Goal: Transaction & Acquisition: Purchase product/service

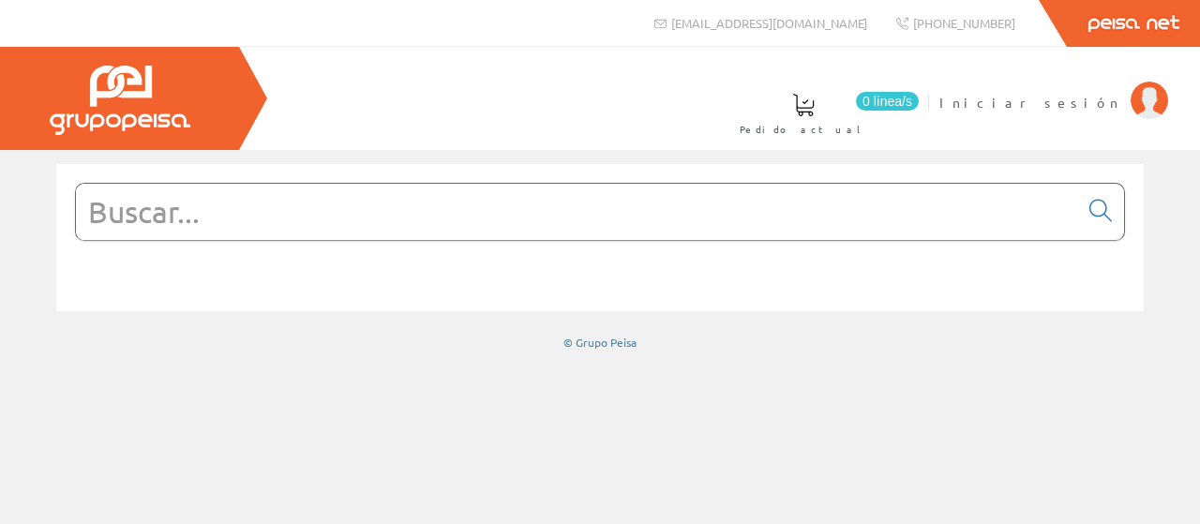
click at [346, 221] on input "text" at bounding box center [577, 212] width 1002 height 56
click at [378, 202] on input "text" at bounding box center [577, 212] width 1002 height 56
click at [538, 212] on input "text" at bounding box center [577, 212] width 1002 height 56
click at [521, 213] on input "text" at bounding box center [577, 212] width 1002 height 56
click at [857, 195] on input "text" at bounding box center [577, 212] width 1002 height 56
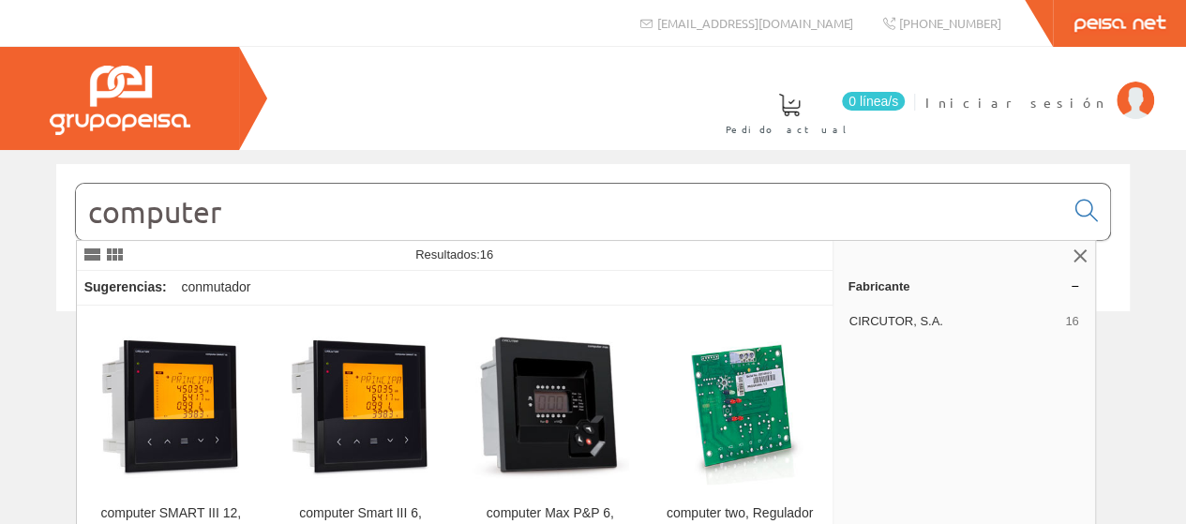
type input "computer"
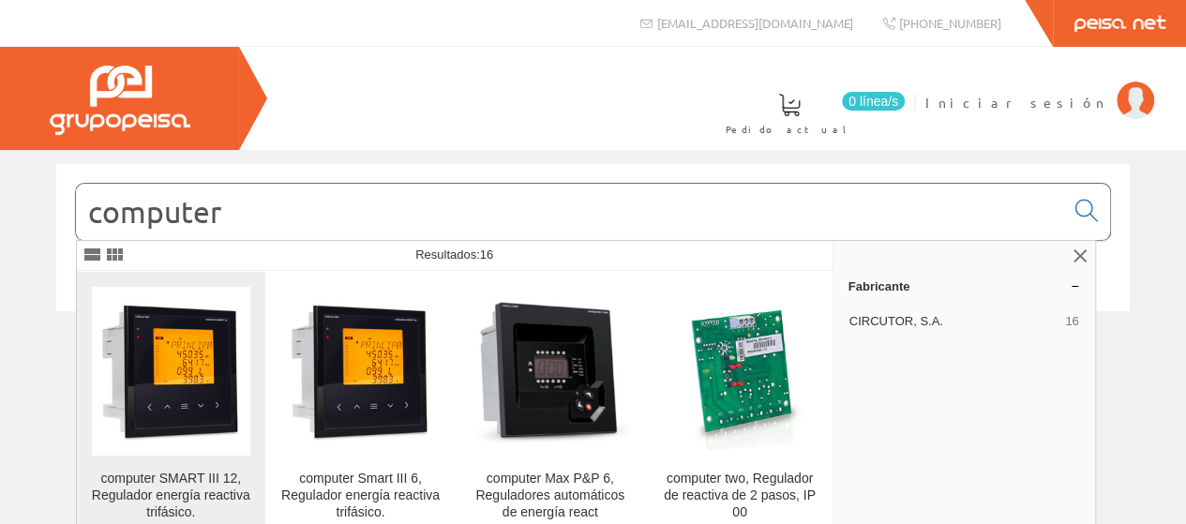
click at [158, 413] on img at bounding box center [171, 371] width 158 height 158
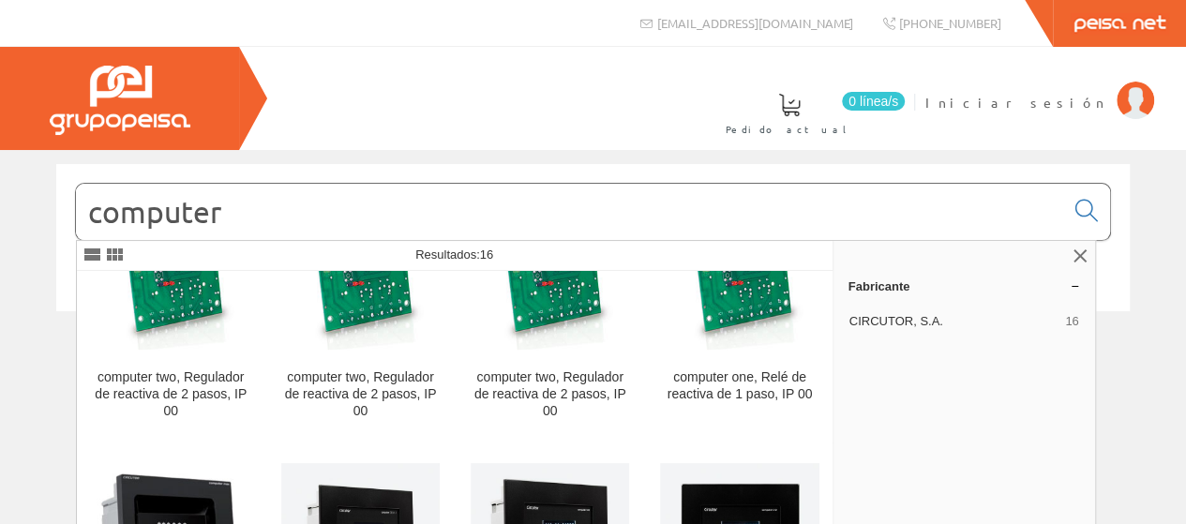
scroll to position [505, 0]
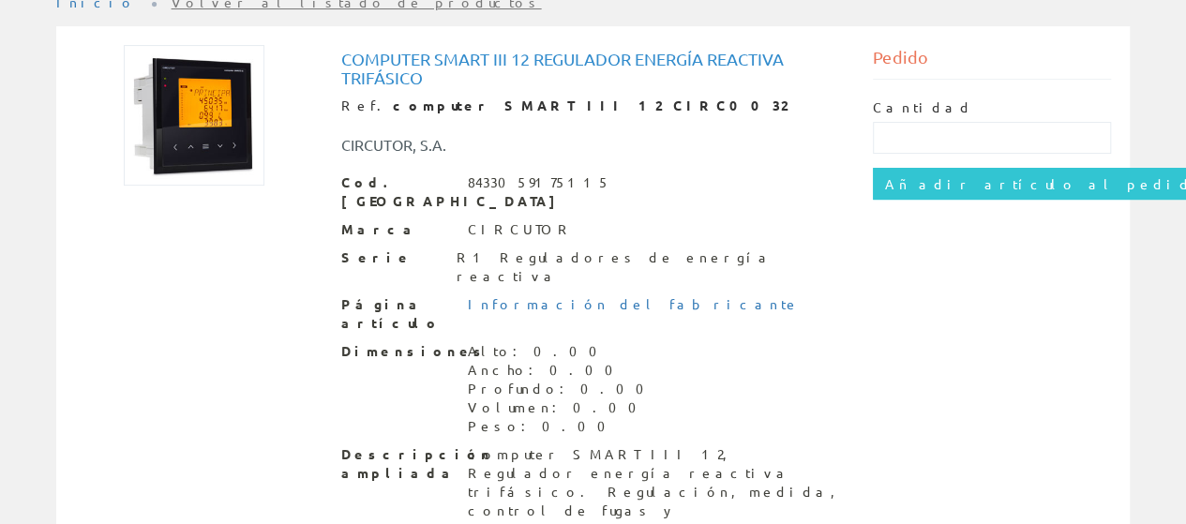
scroll to position [79, 0]
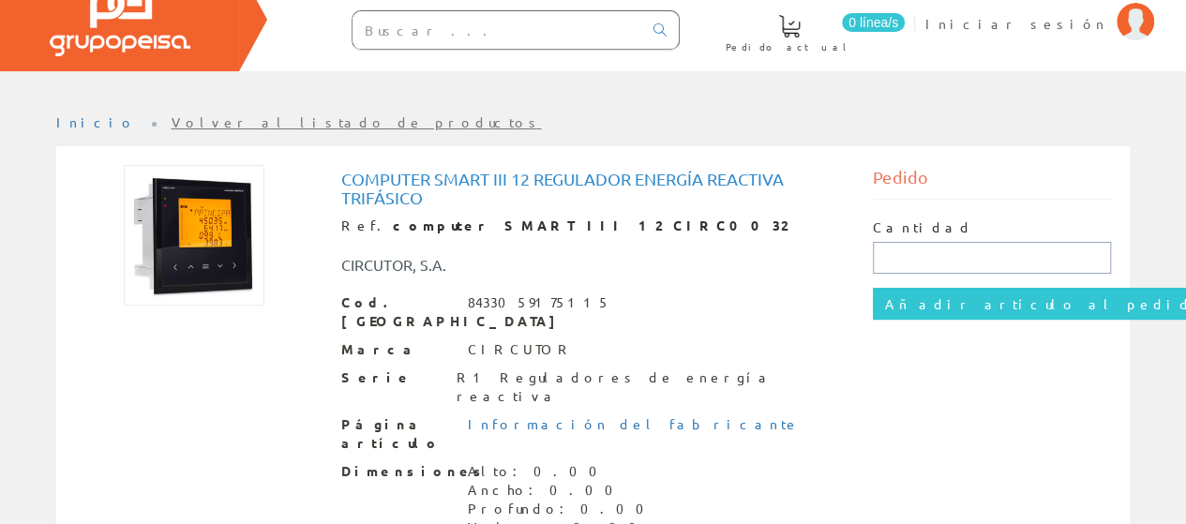
click at [927, 250] on input "text" at bounding box center [992, 258] width 238 height 32
click at [1064, 31] on li "Iniciar sesión" at bounding box center [1039, 35] width 237 height 72
click at [1063, 29] on font "Iniciar sesión" at bounding box center [1017, 23] width 182 height 17
